Goal: Obtain resource: Download file/media

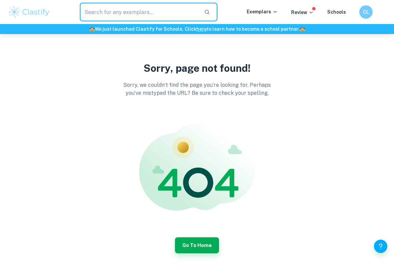
click at [161, 11] on input "text" at bounding box center [139, 12] width 119 height 19
type input "Spiderman"
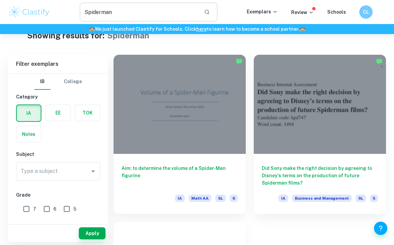
scroll to position [28, 0]
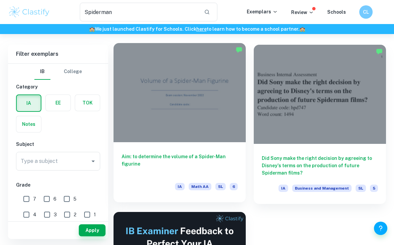
click at [216, 147] on div "Aim: to determine the volume of a Spider-Man figurine IA Math AA SL 6" at bounding box center [180, 172] width 132 height 60
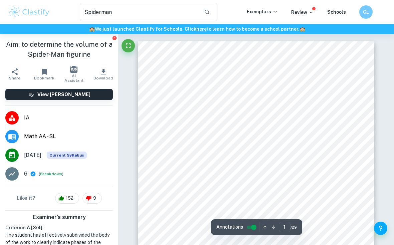
click at [100, 72] on icon "button" at bounding box center [104, 72] width 8 height 8
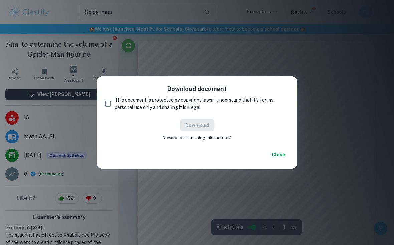
click at [249, 105] on span "This document is protected by copyright laws. I understand that it's for my per…" at bounding box center [199, 104] width 169 height 15
click at [115, 105] on input "This document is protected by copyright laws. I understand that it's for my per…" at bounding box center [107, 103] width 13 height 13
checkbox input "true"
click at [202, 130] on button "Download" at bounding box center [197, 125] width 34 height 12
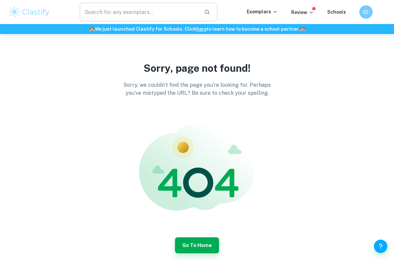
click at [146, 10] on input "text" at bounding box center [139, 12] width 119 height 19
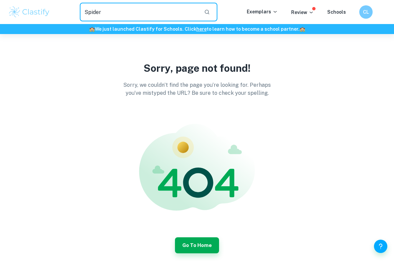
type input "Spider"
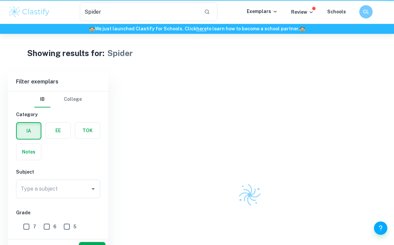
scroll to position [18, 0]
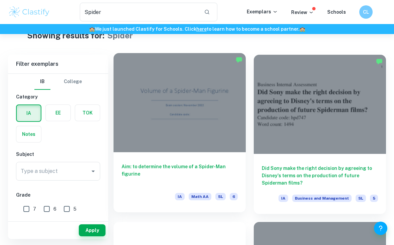
click at [225, 138] on div at bounding box center [180, 102] width 132 height 99
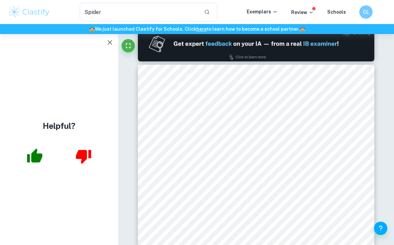
scroll to position [359, 0]
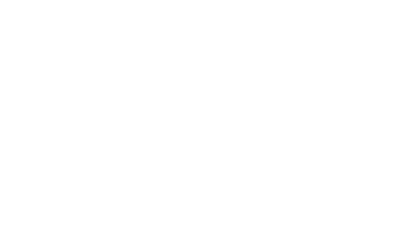
scroll to position [486, 0]
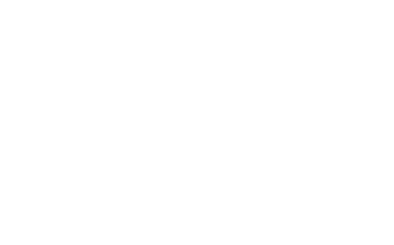
type input "3"
